Goal: Task Accomplishment & Management: Manage account settings

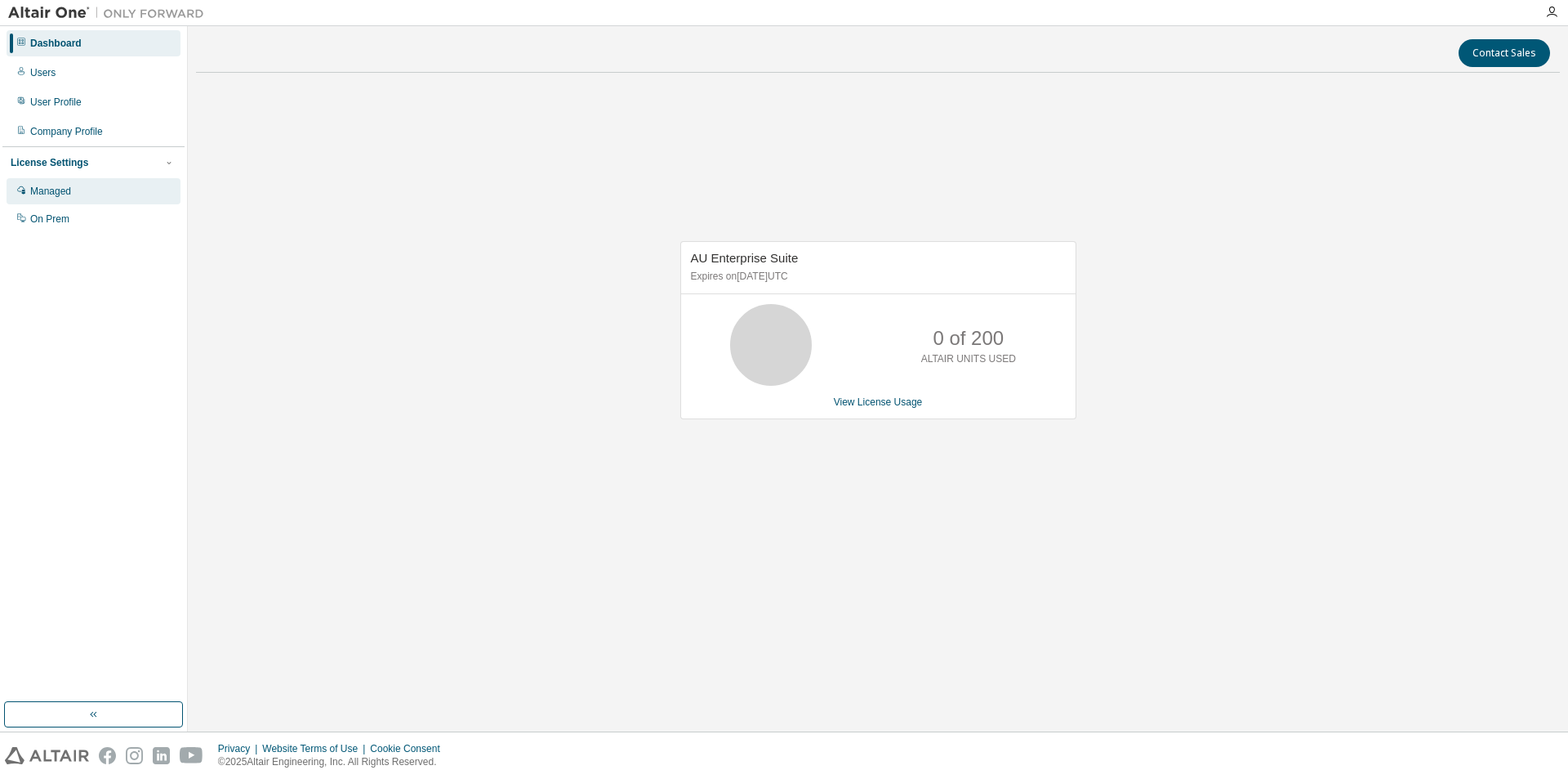
click at [105, 190] on div "Managed" at bounding box center [94, 191] width 174 height 26
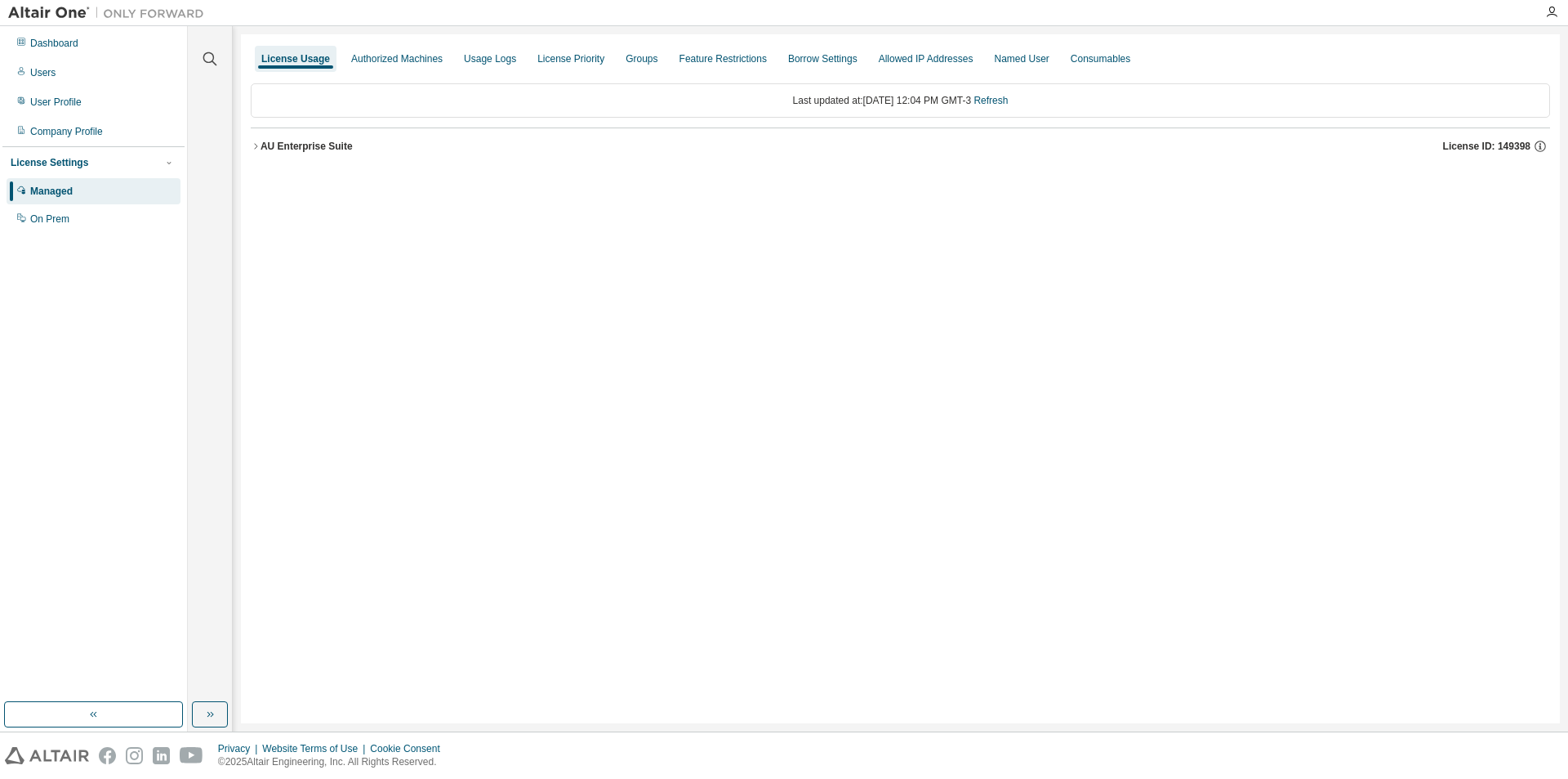
click at [259, 143] on icon "button" at bounding box center [256, 146] width 10 height 10
